Goal: Task Accomplishment & Management: Manage account settings

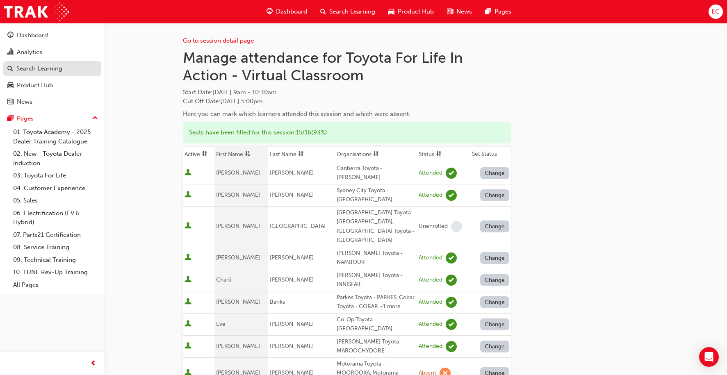
click at [66, 67] on div "Search Learning" at bounding box center [52, 69] width 90 height 10
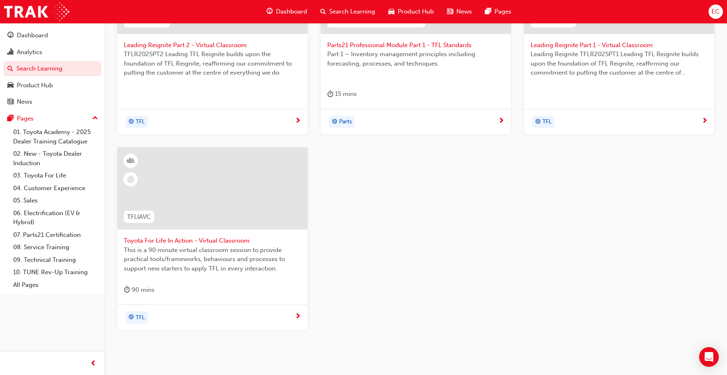
click at [210, 240] on span "Toyota For Life In Action - Virtual Classroom" at bounding box center [212, 240] width 177 height 9
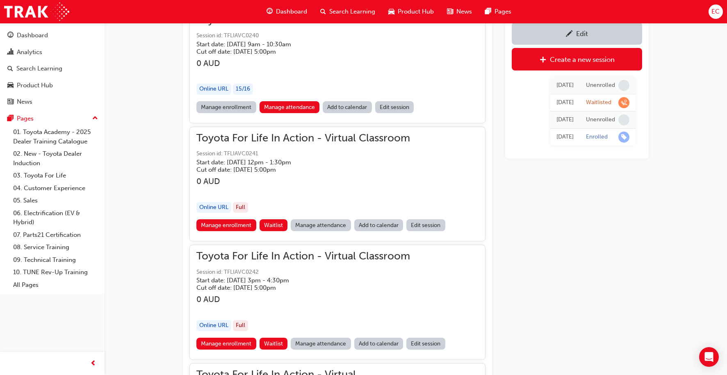
scroll to position [650, 0]
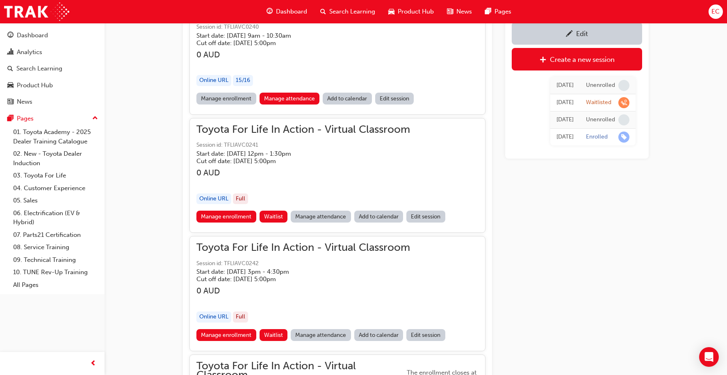
click at [322, 217] on link "Manage attendance" at bounding box center [321, 217] width 60 height 12
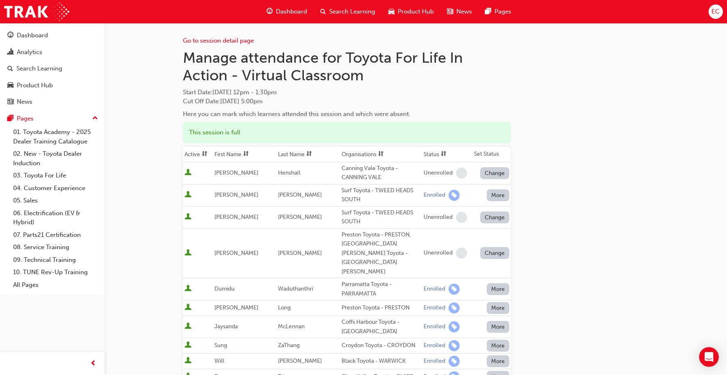
click at [231, 155] on th "First Name" at bounding box center [245, 155] width 64 height 16
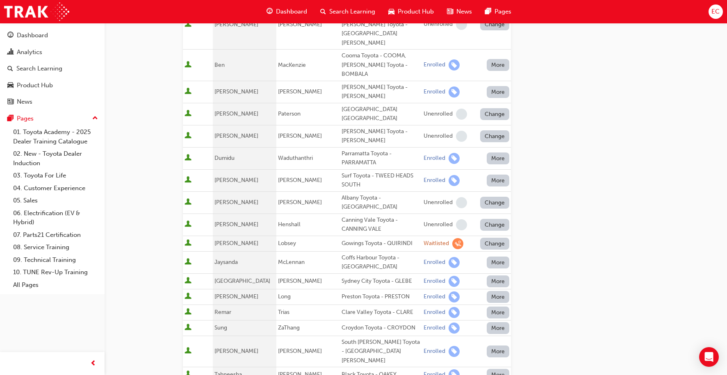
scroll to position [253, 0]
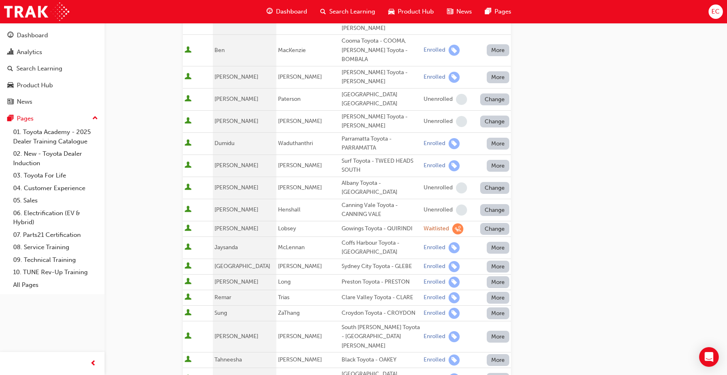
click at [342, 278] on div "Preston Toyota - PRESTON" at bounding box center [381, 282] width 79 height 9
copy div "Preston Toyota - PRESTON"
click at [347, 356] on div "Black Toyota - OAKEY" at bounding box center [381, 360] width 79 height 9
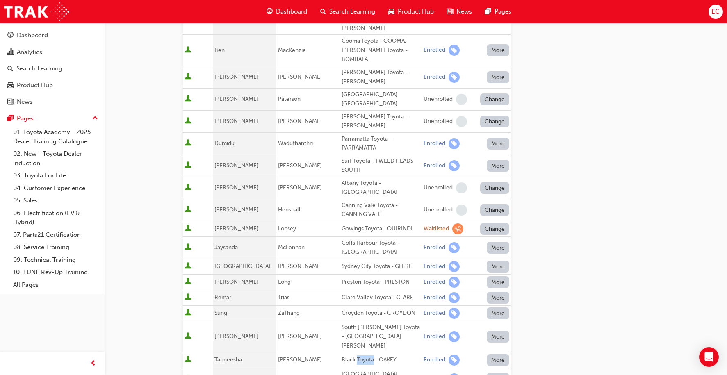
click at [347, 356] on div "Black Toyota - OAKEY" at bounding box center [381, 360] width 79 height 9
copy div "Black Toyota - OAKEY"
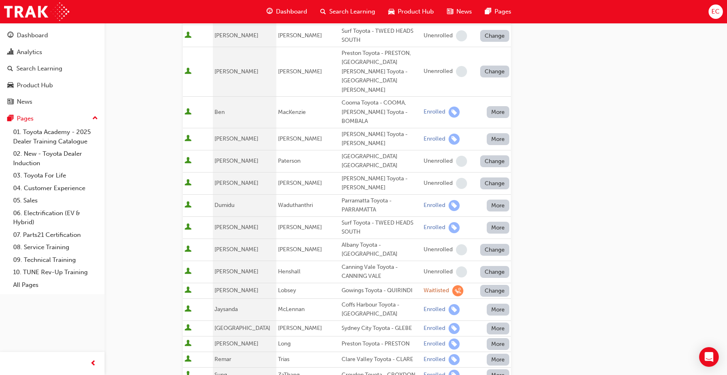
scroll to position [247, 0]
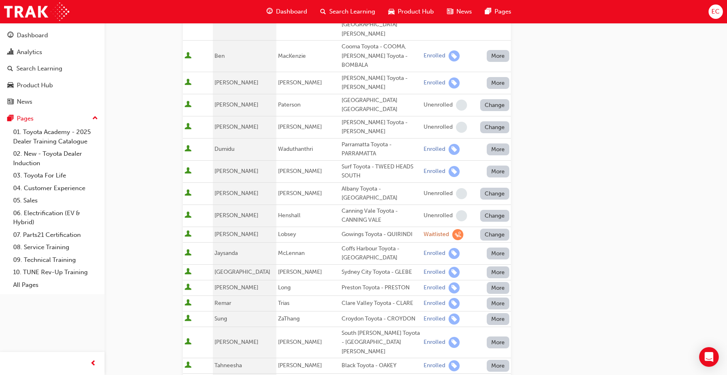
copy div "Black Toyota - WARWICK"
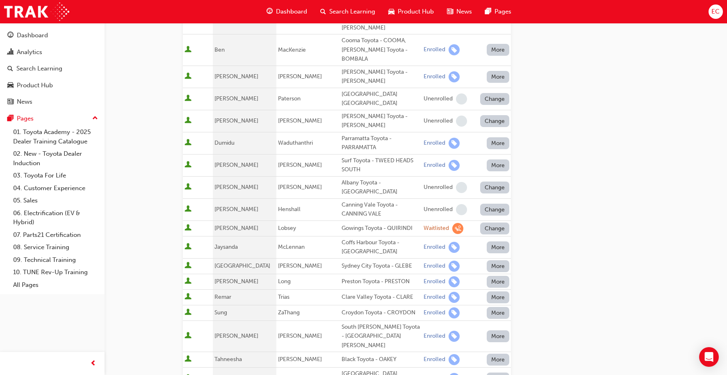
scroll to position [288, 0]
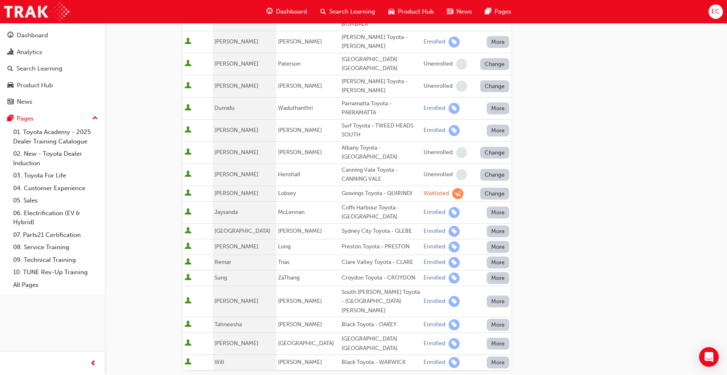
click at [354, 227] on div "Sydney City Toyota - GLEBE" at bounding box center [381, 231] width 79 height 9
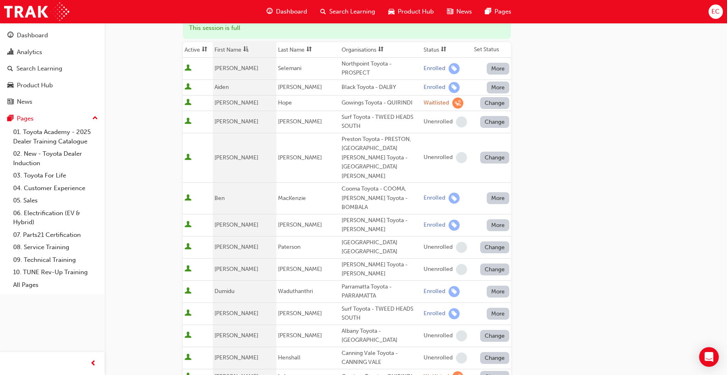
scroll to position [106, 0]
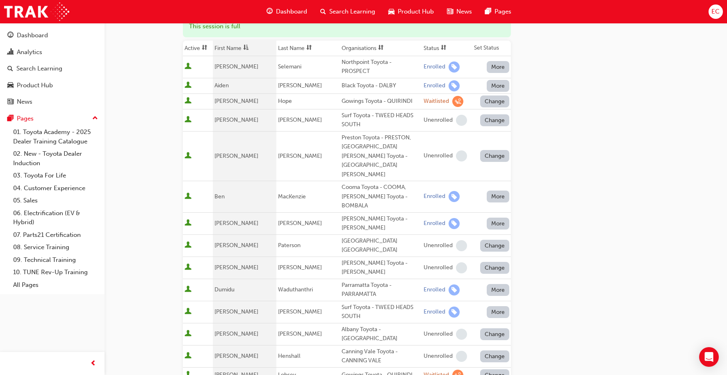
click at [342, 303] on div "Surf Toyota - TWEED HEADS SOUTH" at bounding box center [381, 312] width 79 height 18
copy div "Surf Toyota - TWEED HEADS SOUTH"
